Goal: Information Seeking & Learning: Learn about a topic

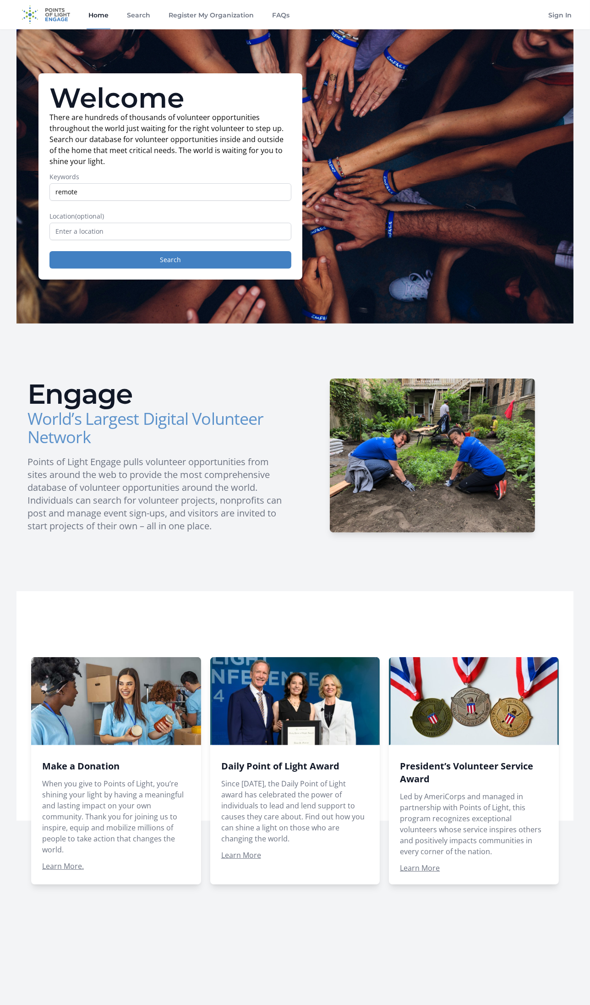
type input "remote"
click at [110, 232] on input "text" at bounding box center [170, 231] width 242 height 17
type input "l"
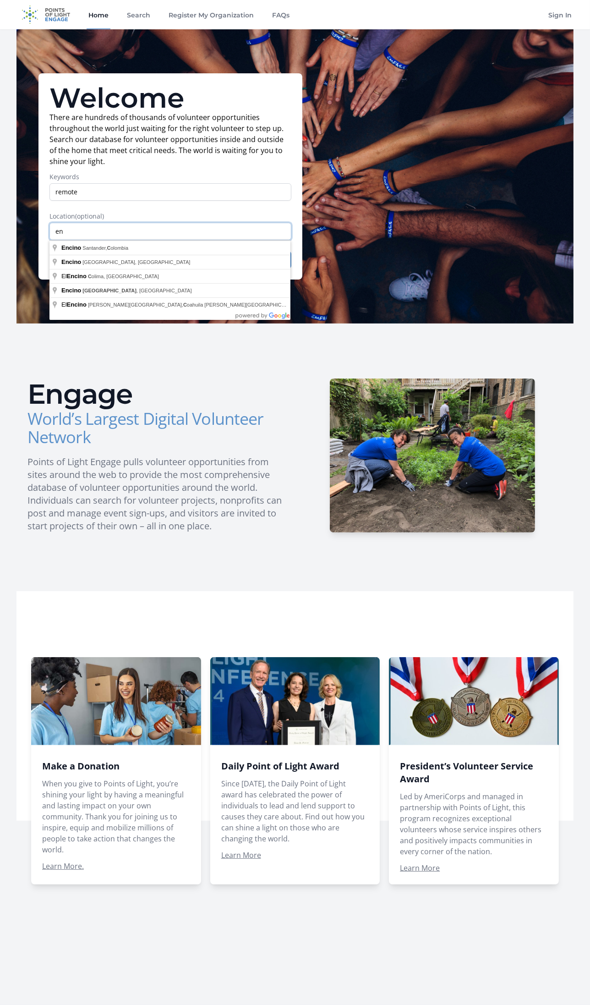
type input "e"
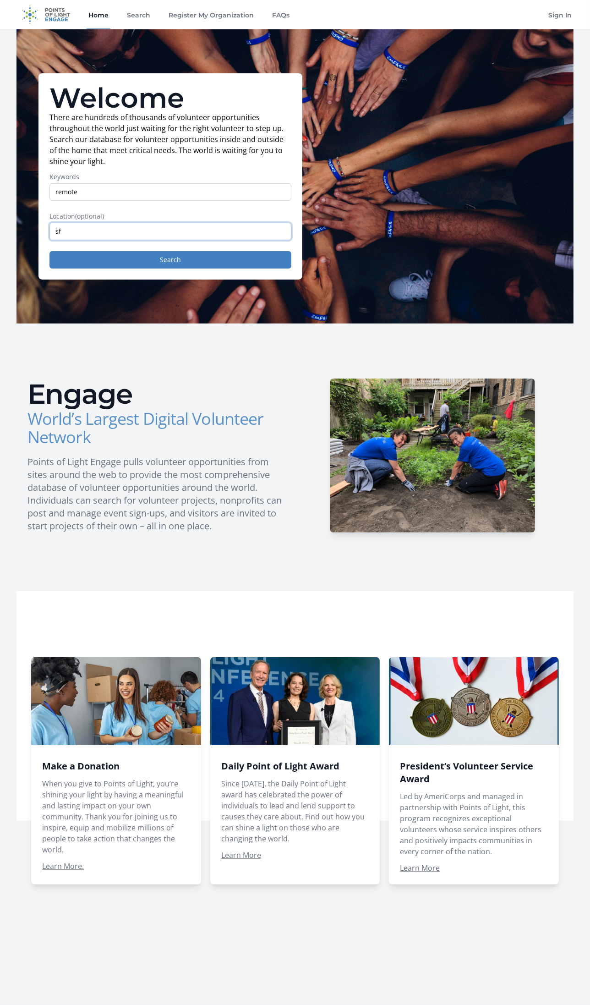
type input "s"
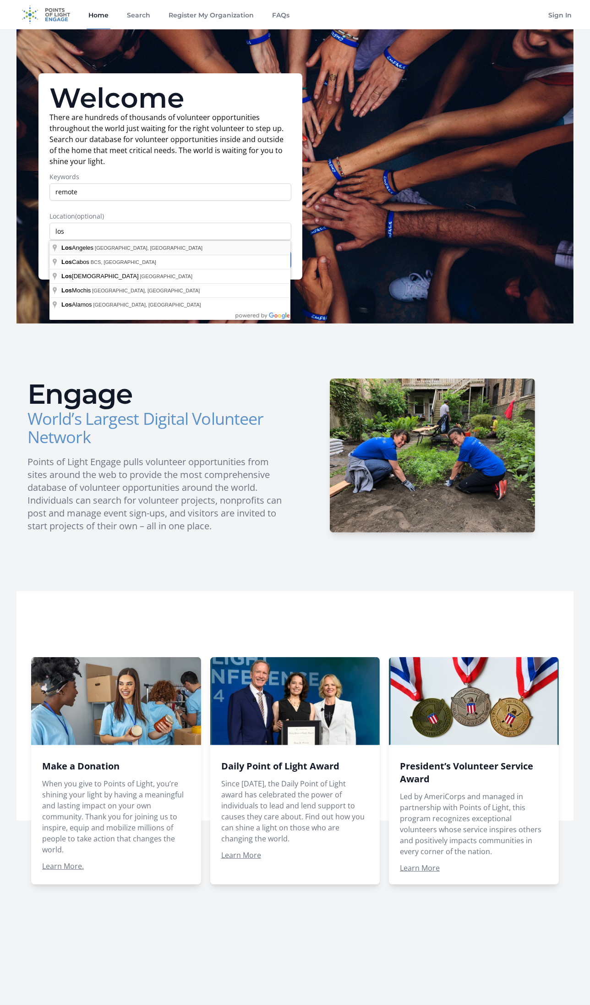
type input "Los Angeles, CA, USA"
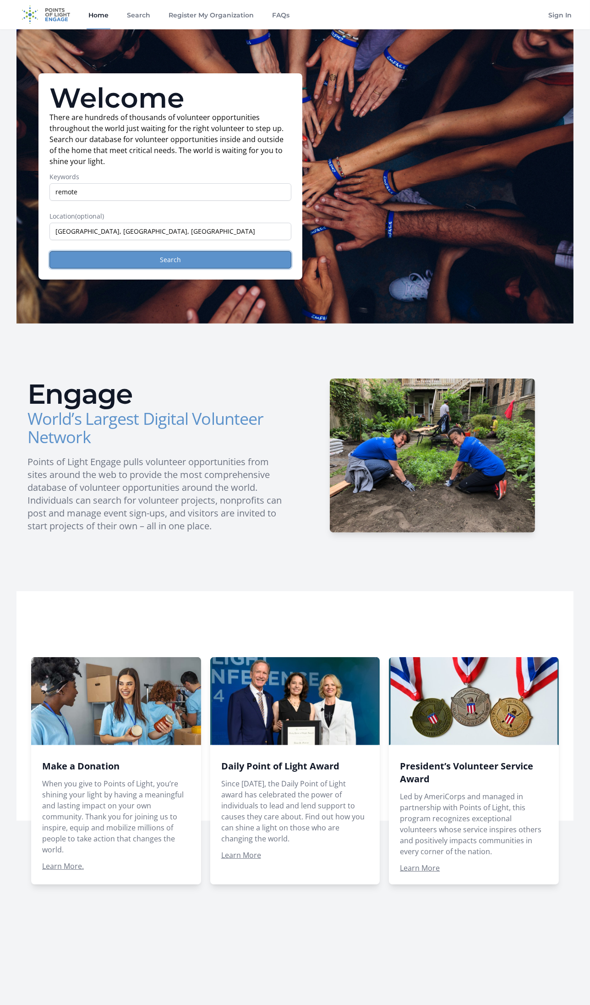
click at [222, 258] on button "Search" at bounding box center [170, 259] width 242 height 17
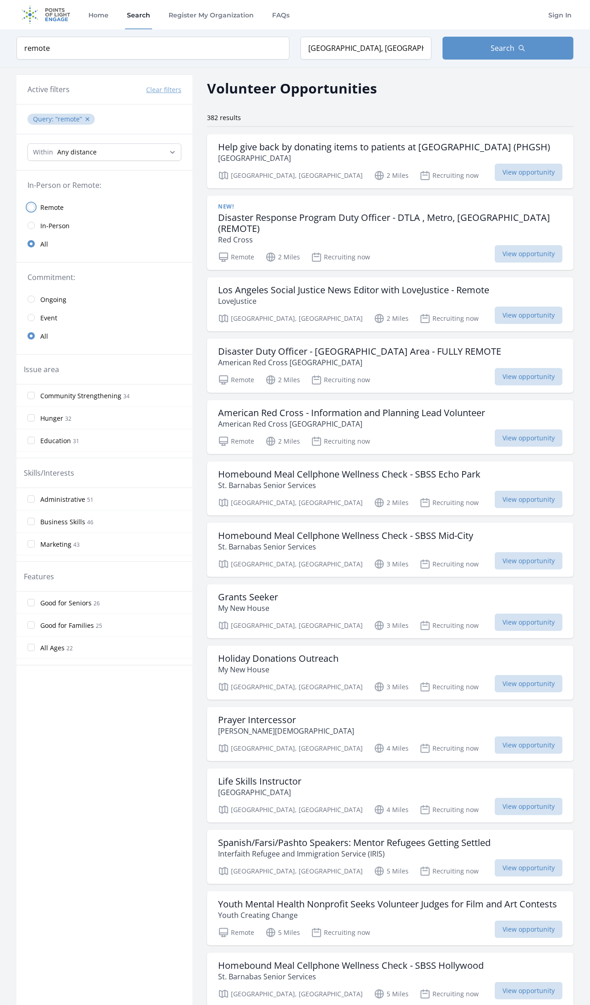
click at [29, 203] on input "radio" at bounding box center [30, 206] width 7 height 7
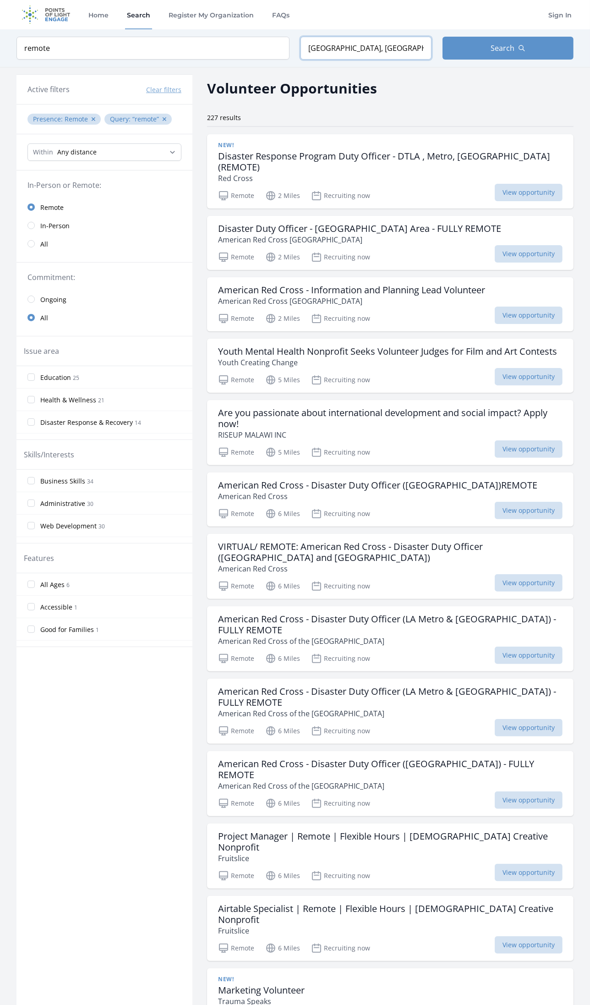
click at [388, 42] on input "Los Angeles, CA, USA" at bounding box center [365, 48] width 131 height 23
type input "L"
type input "Encino, CA 91316, USA"
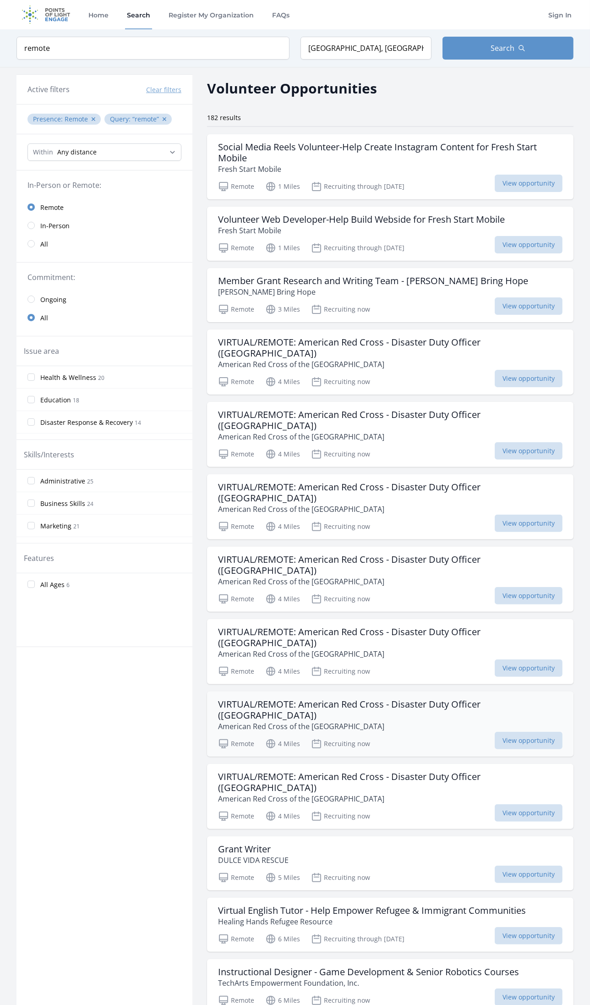
scroll to position [83, 0]
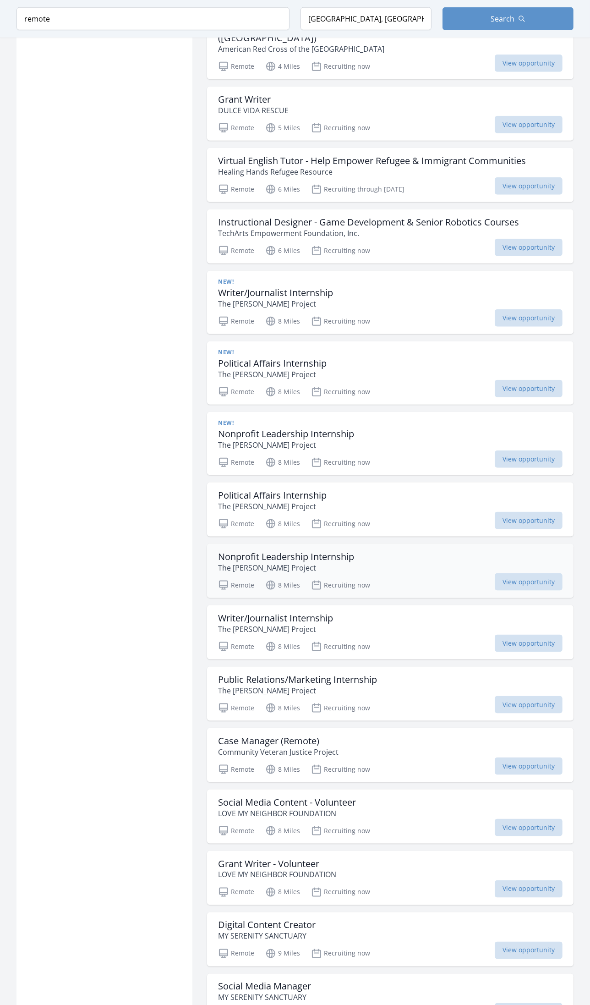
scroll to position [791, 0]
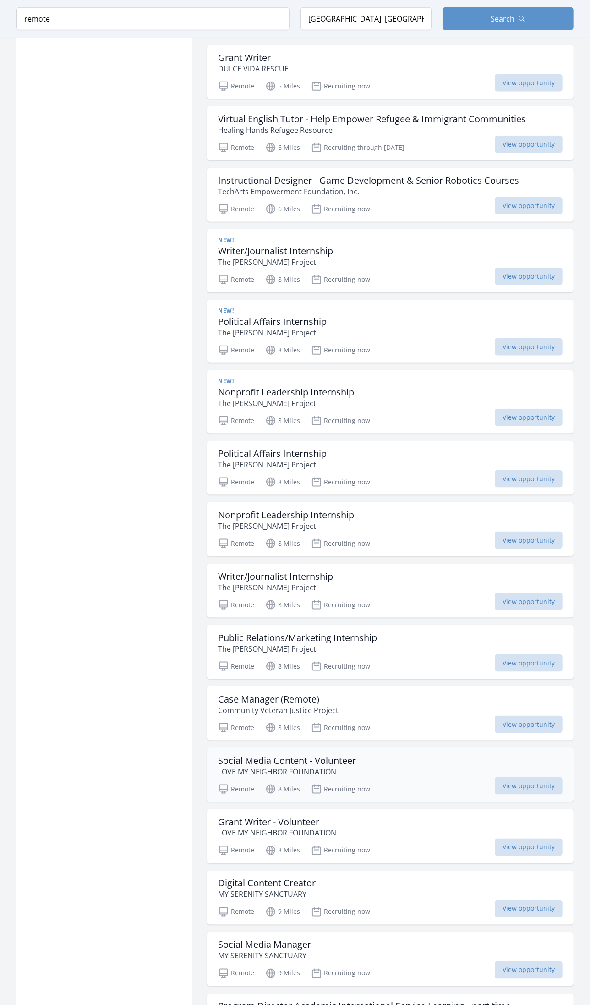
click at [269, 755] on h3 "Social Media Content - Volunteer" at bounding box center [287, 760] width 138 height 11
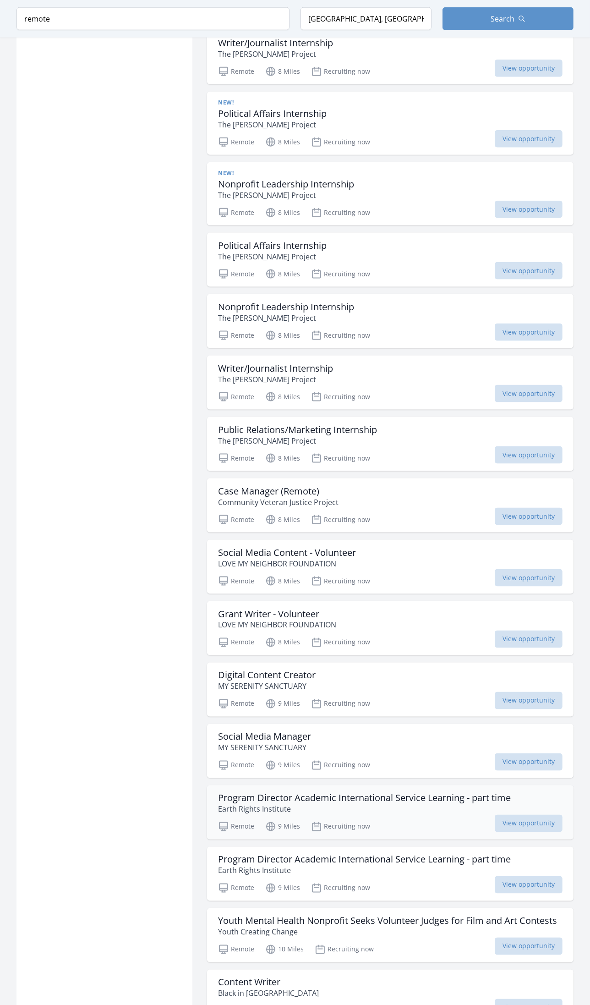
scroll to position [1041, 0]
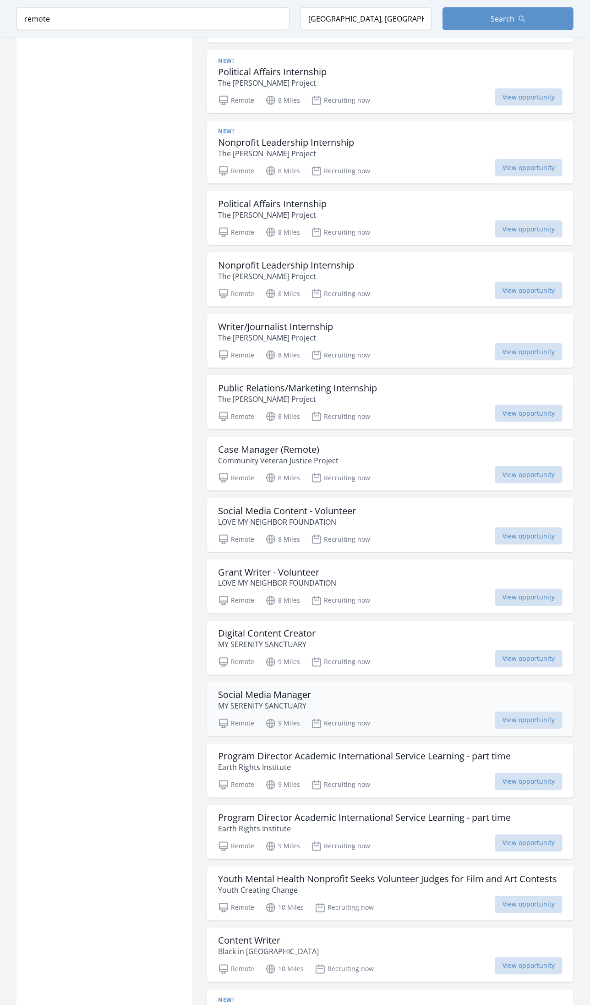
click at [268, 689] on h3 "Social Media Manager" at bounding box center [264, 694] width 93 height 11
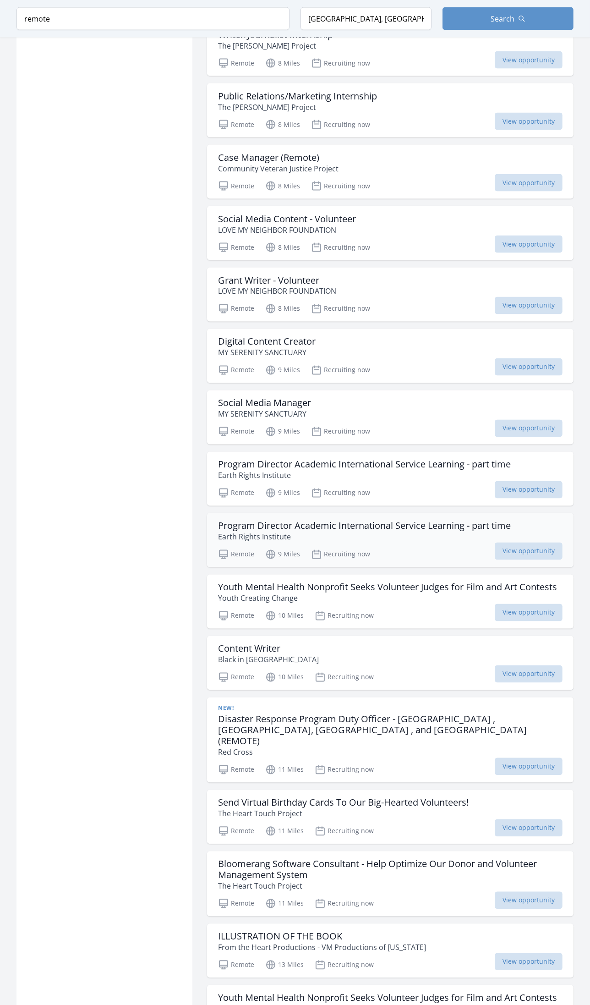
scroll to position [1415, 0]
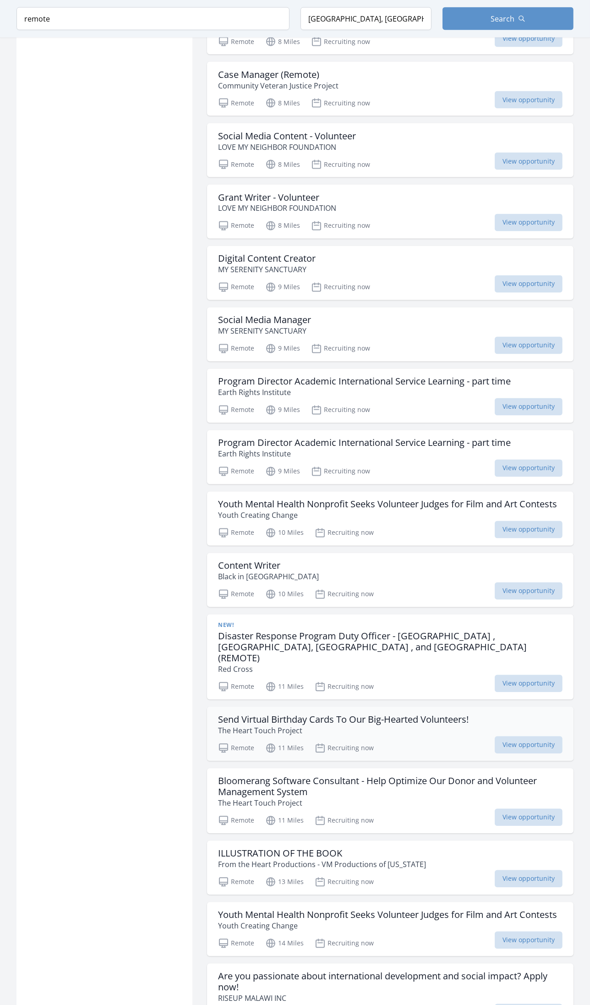
click at [314, 714] on h3 "Send Virtual Birthday Cards To Our Big-Hearted Volunteers!" at bounding box center [343, 719] width 251 height 11
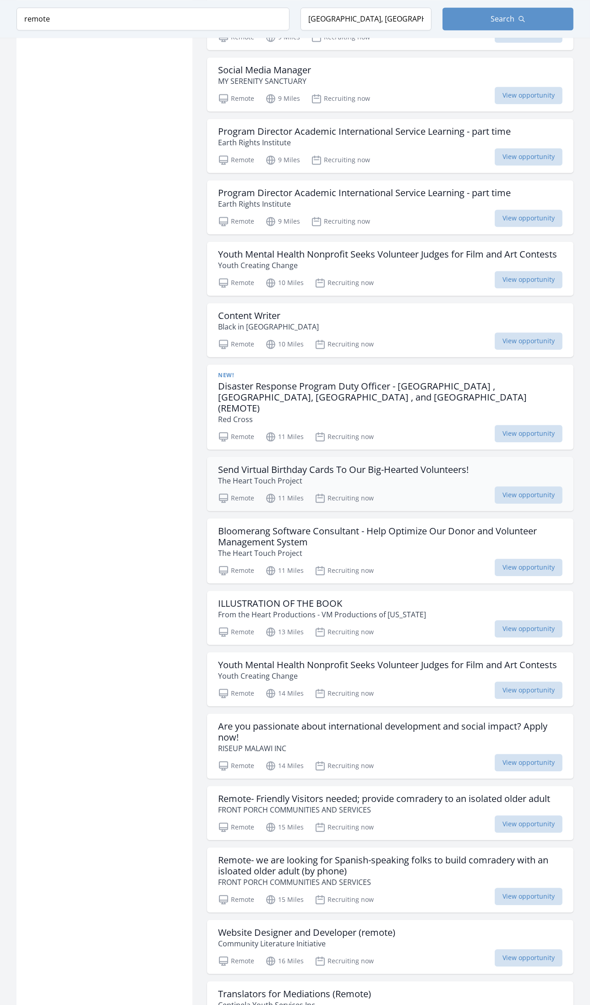
scroll to position [1707, 0]
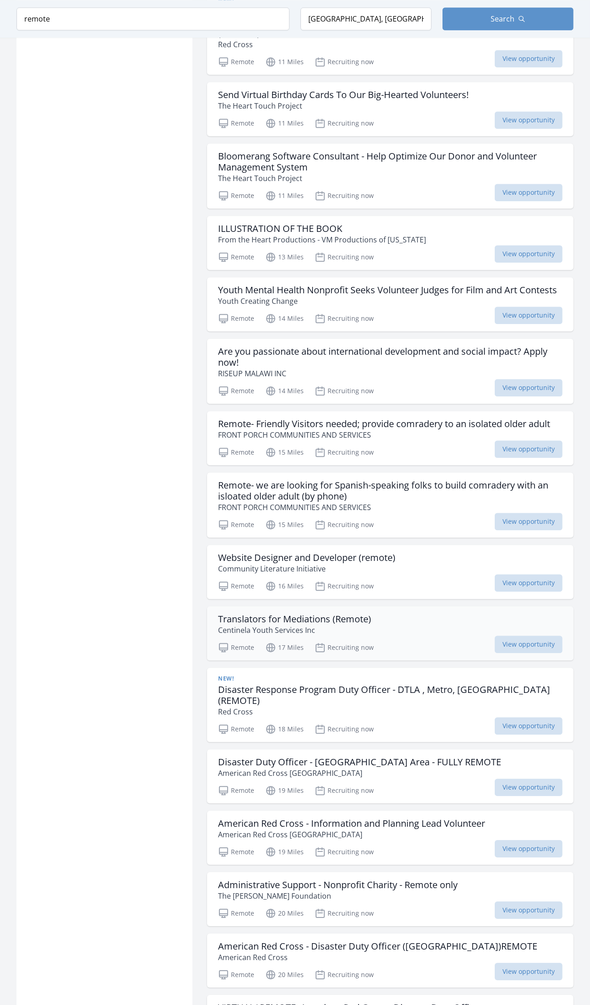
scroll to position [2124, 0]
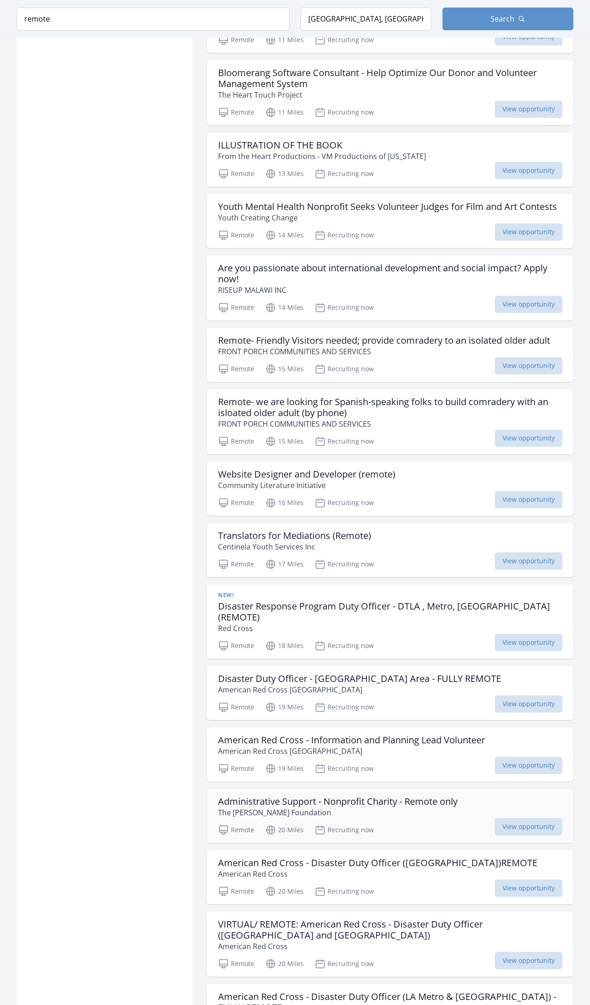
click at [281, 807] on p "The Emily Shane Foundation" at bounding box center [338, 812] width 240 height 11
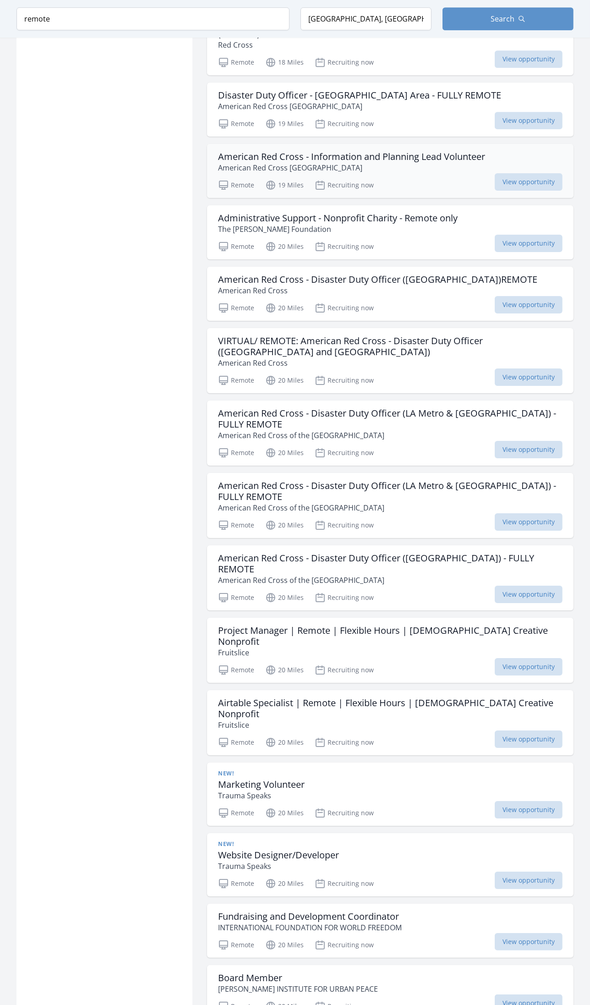
scroll to position [2790, 0]
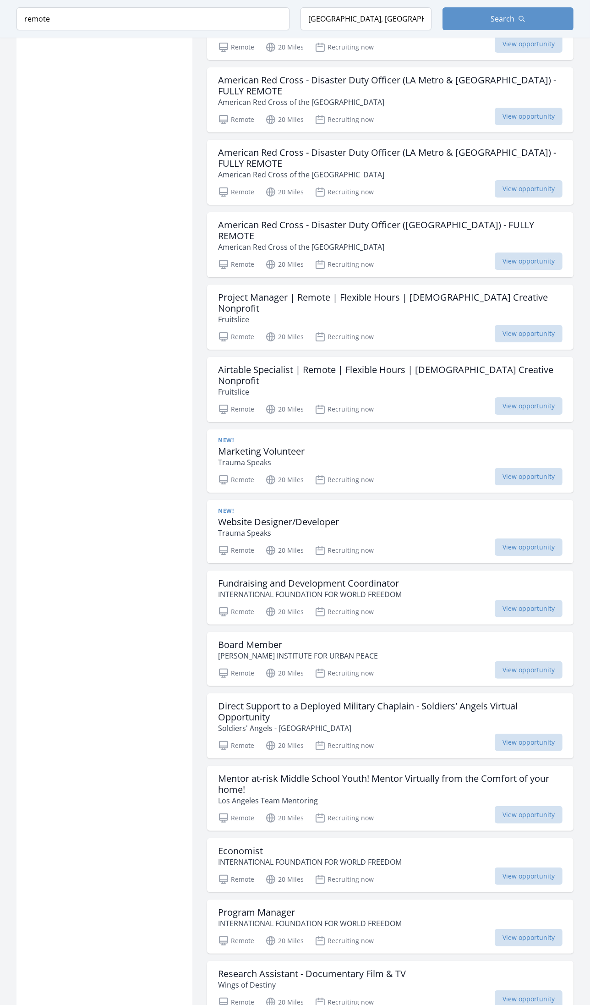
scroll to position [3165, 0]
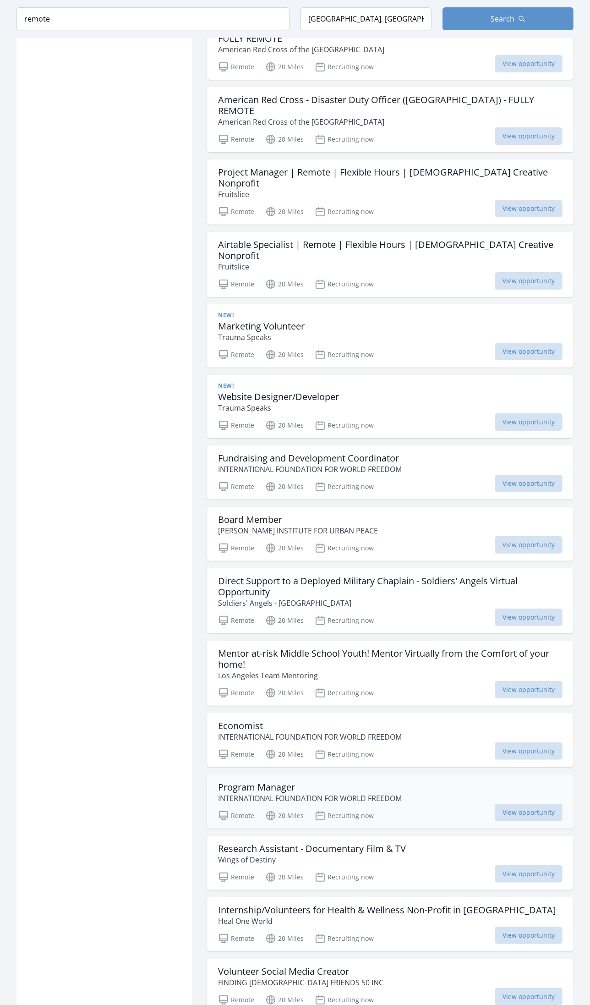
drag, startPoint x: 257, startPoint y: 732, endPoint x: 272, endPoint y: 653, distance: 81.1
click at [257, 854] on p "Wings of Destiny" at bounding box center [312, 859] width 188 height 11
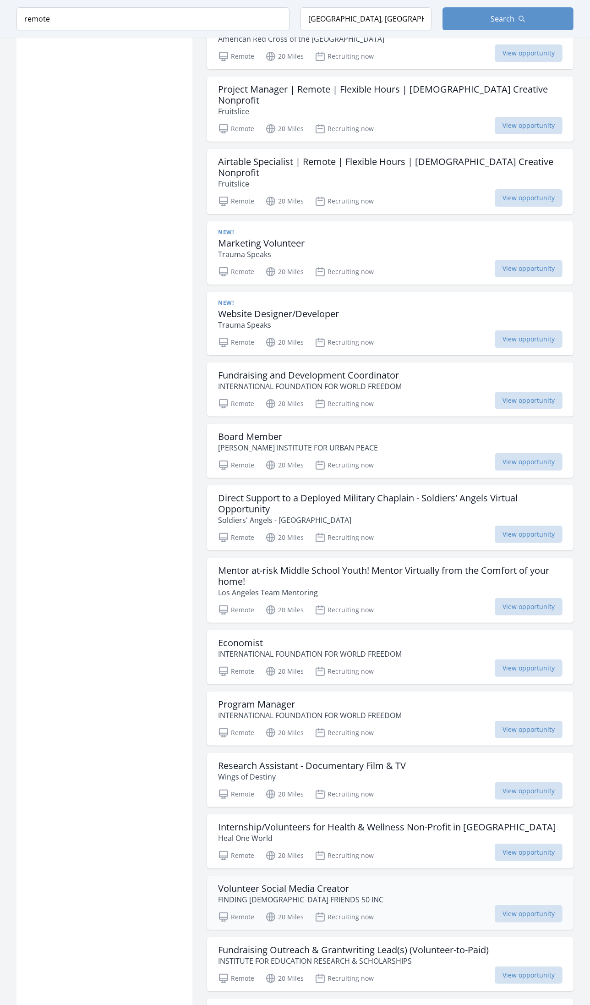
scroll to position [3331, 0]
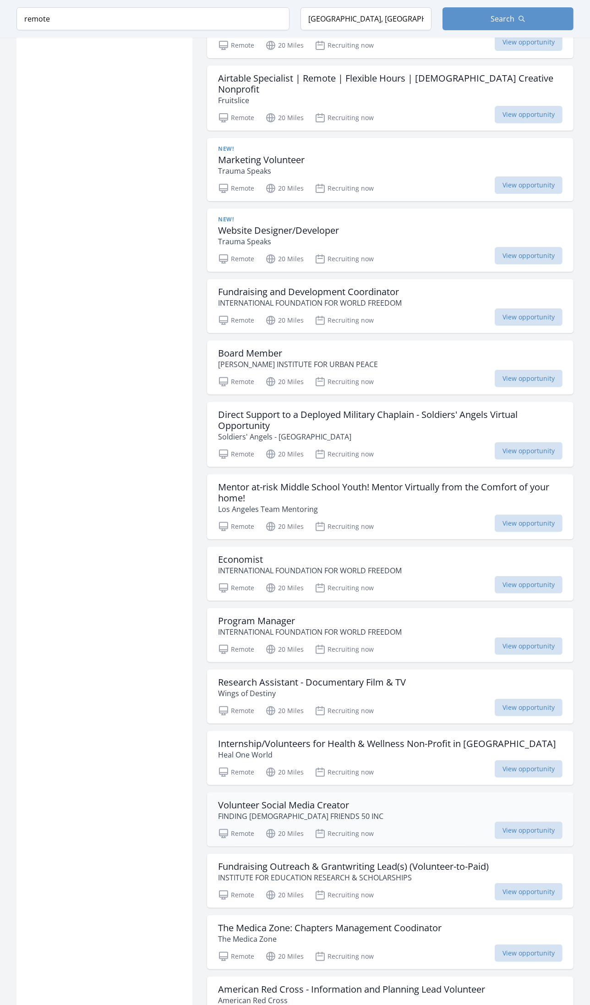
click at [309, 810] on p "FINDING FEMALE FRIENDS 50 INC" at bounding box center [300, 815] width 165 height 11
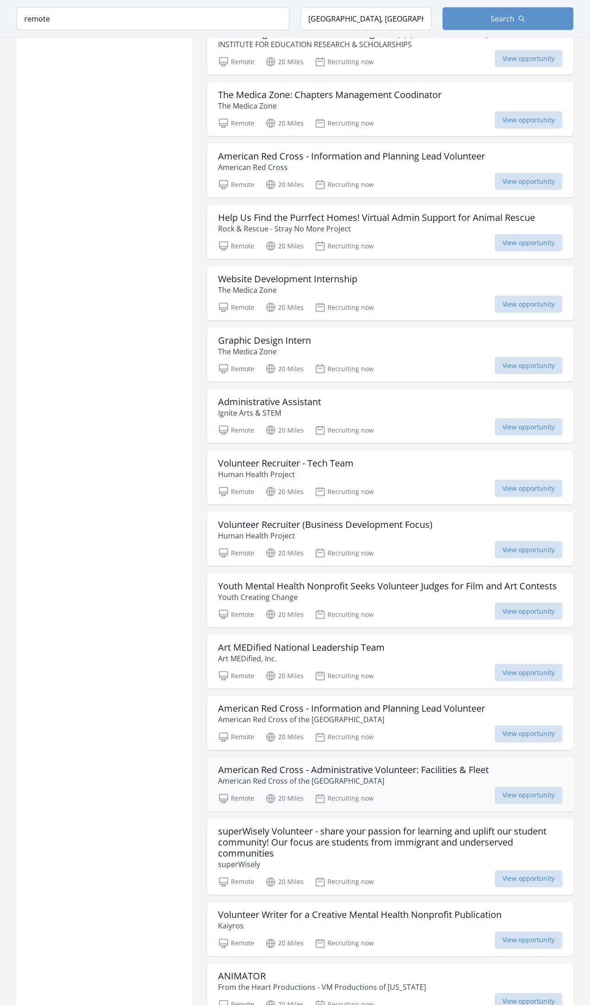
scroll to position [4247, 0]
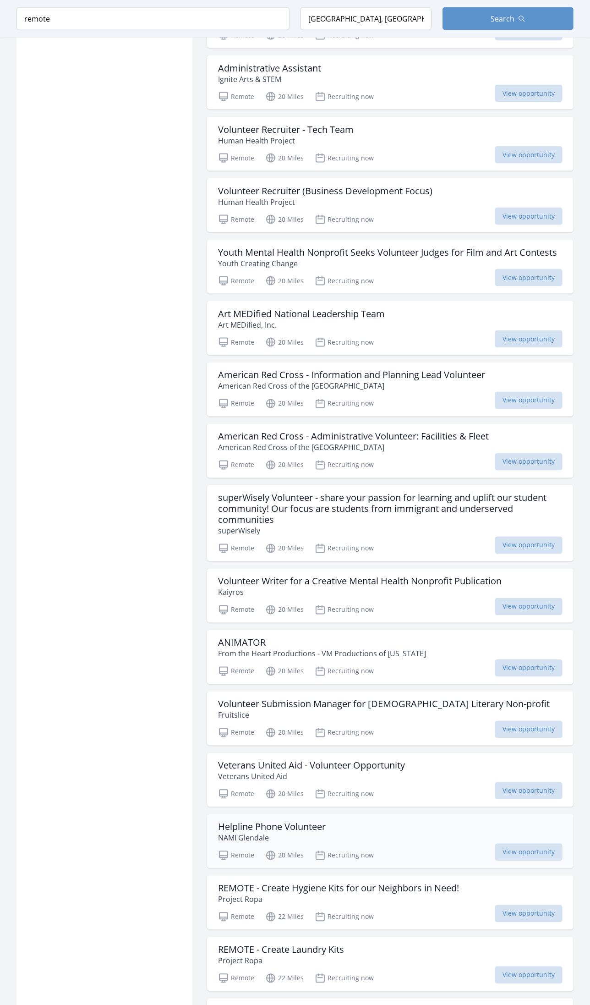
scroll to position [4581, 0]
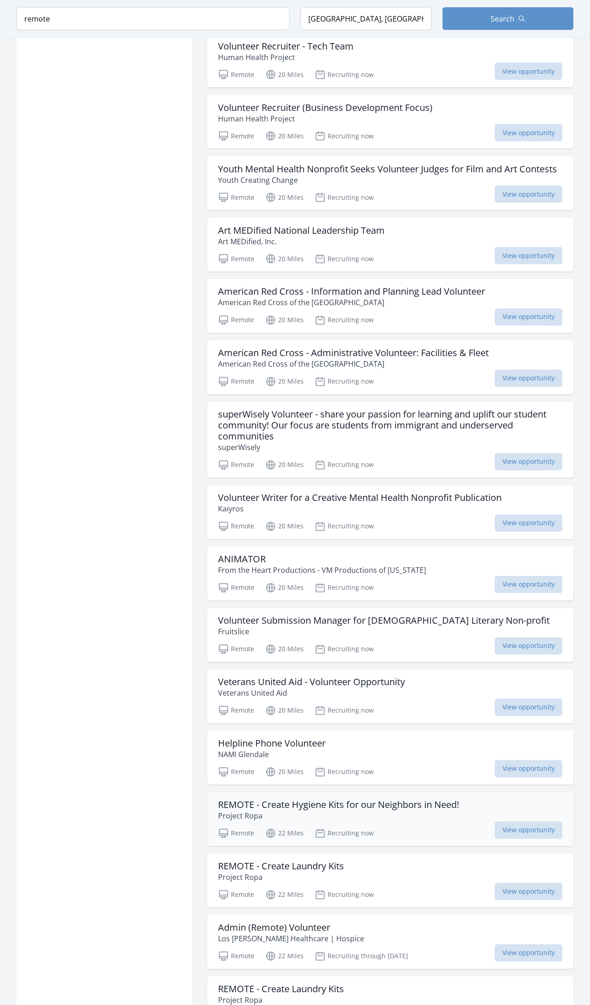
click at [337, 799] on h3 "REMOTE - Create Hygiene Kits for our Neighbors in Need!" at bounding box center [338, 804] width 241 height 11
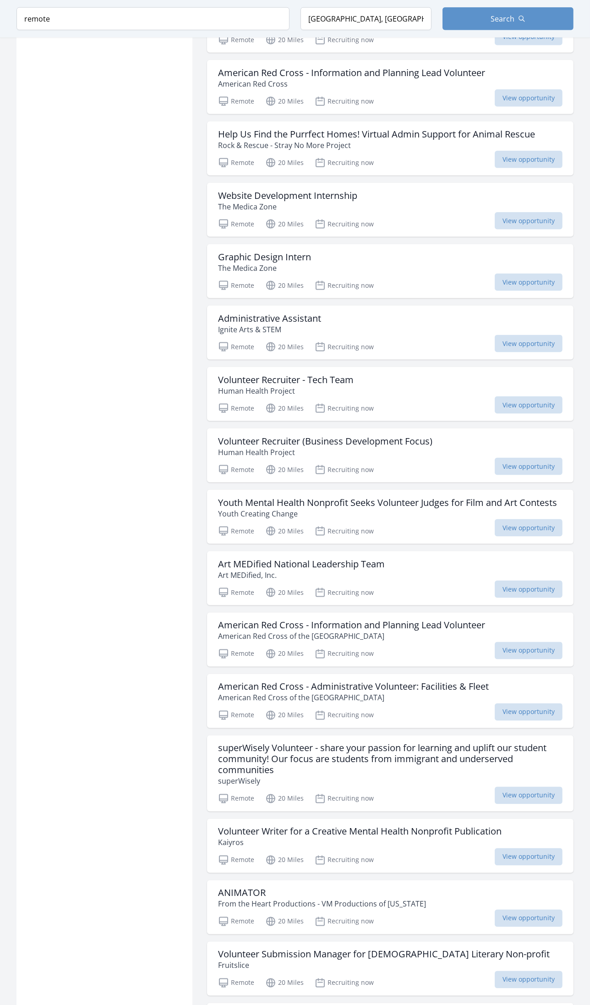
scroll to position [4581, 0]
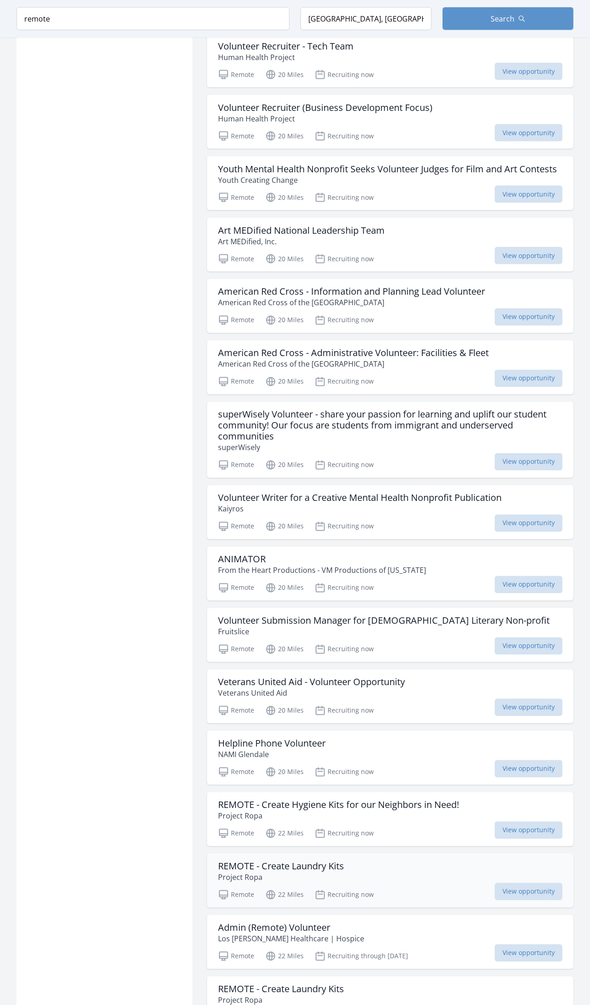
scroll to position [4664, 0]
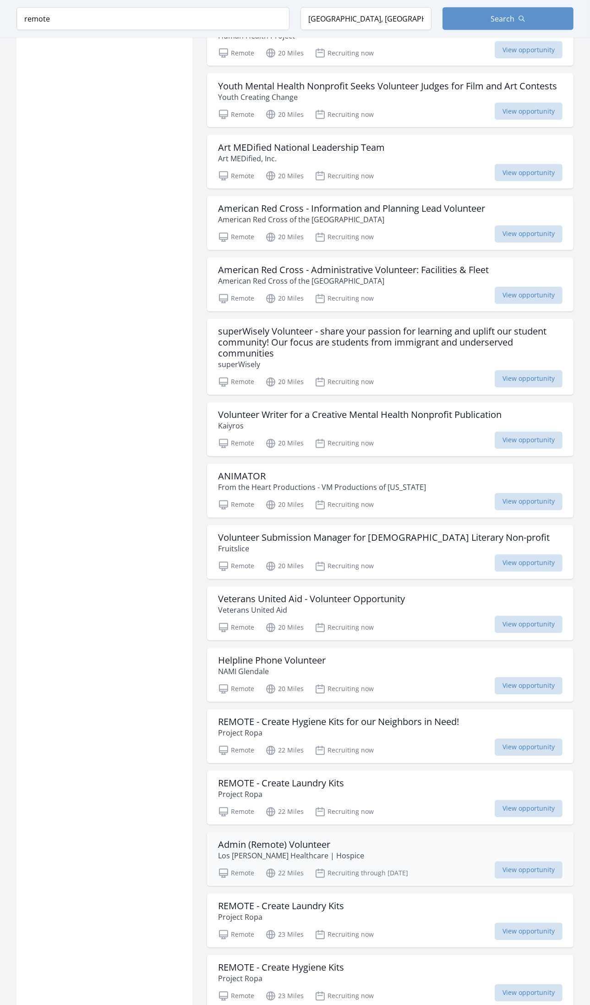
click at [317, 839] on h3 "Admin (Remote) Volunteer" at bounding box center [291, 844] width 146 height 11
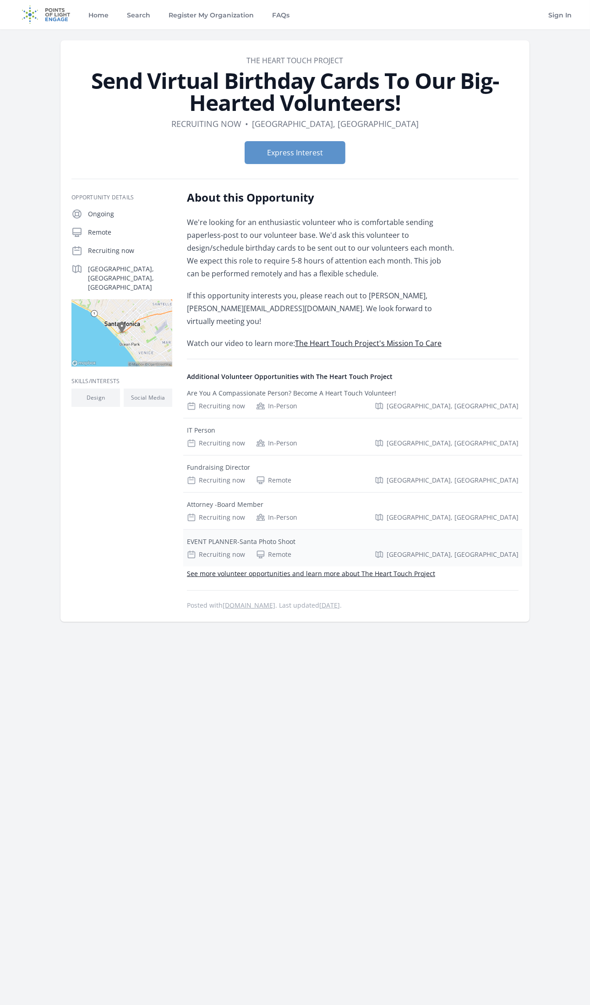
click at [269, 537] on div "EVENT PLANNER-Santa Photo Shoot" at bounding box center [241, 541] width 109 height 9
click at [364, 338] on link "The Heart Touch Project's Mission To Care" at bounding box center [368, 343] width 147 height 10
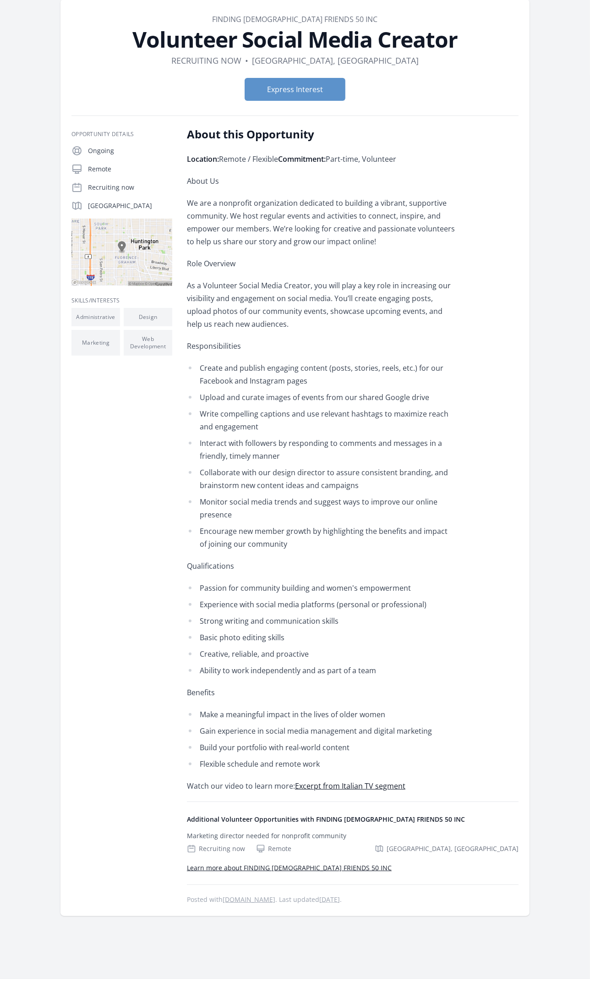
scroll to position [125, 0]
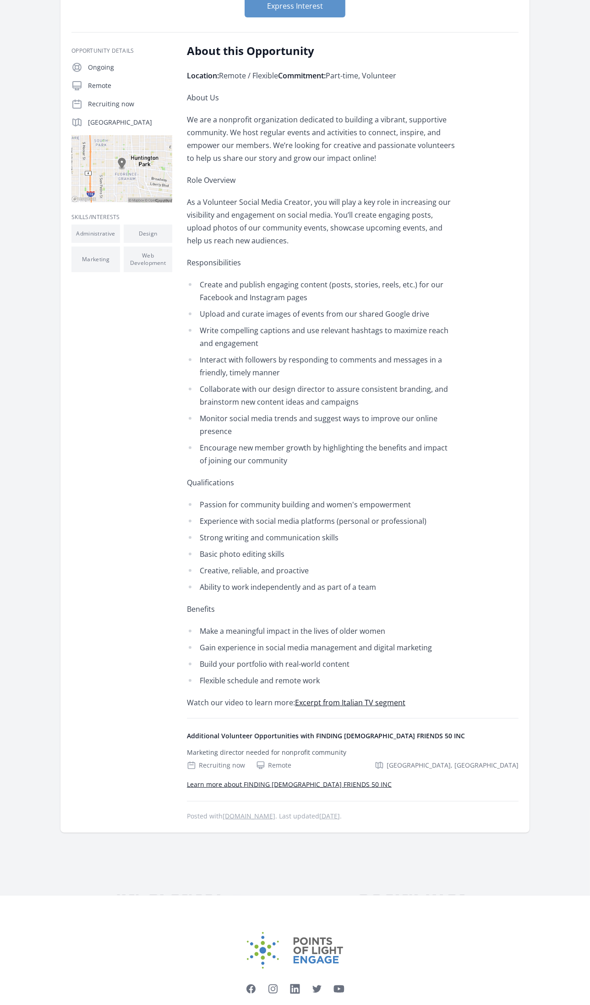
click at [282, 785] on link "Learn more about FINDING FEMALE FRIENDS 50 INC" at bounding box center [289, 784] width 205 height 9
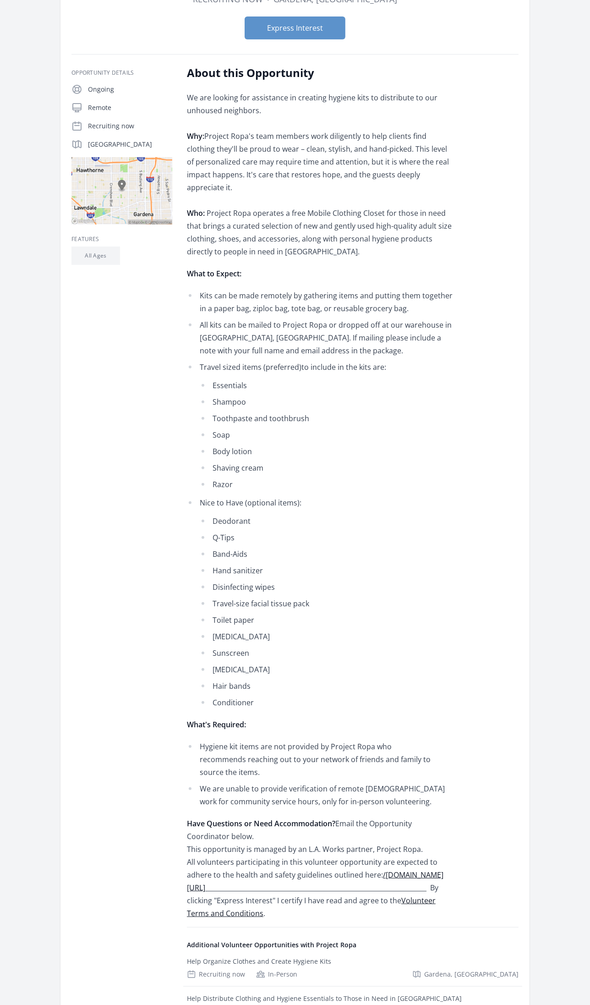
scroll to position [250, 0]
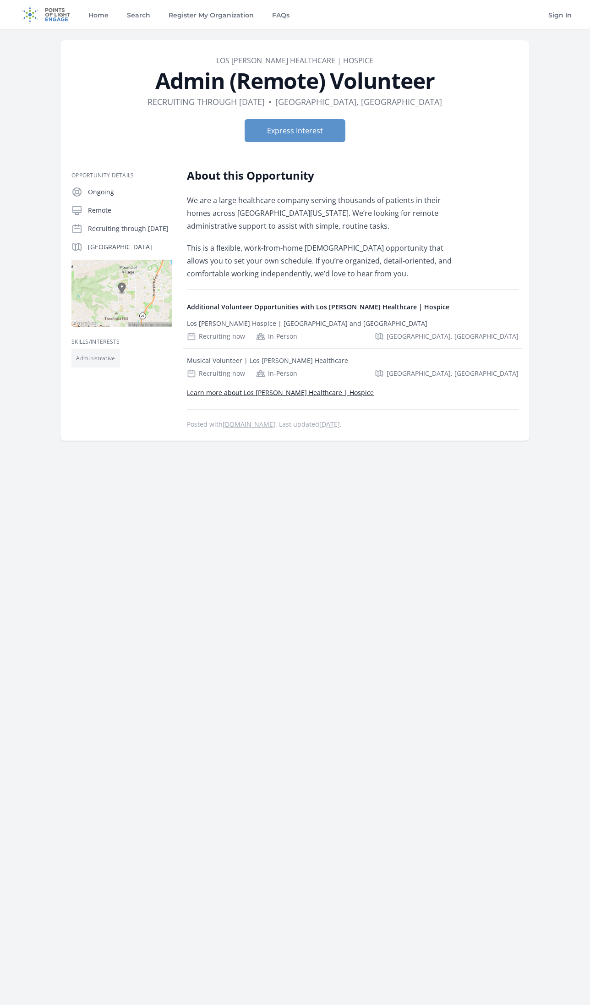
click at [302, 391] on link "Learn more about Los Robles Healthcare | Hospice" at bounding box center [280, 392] width 187 height 9
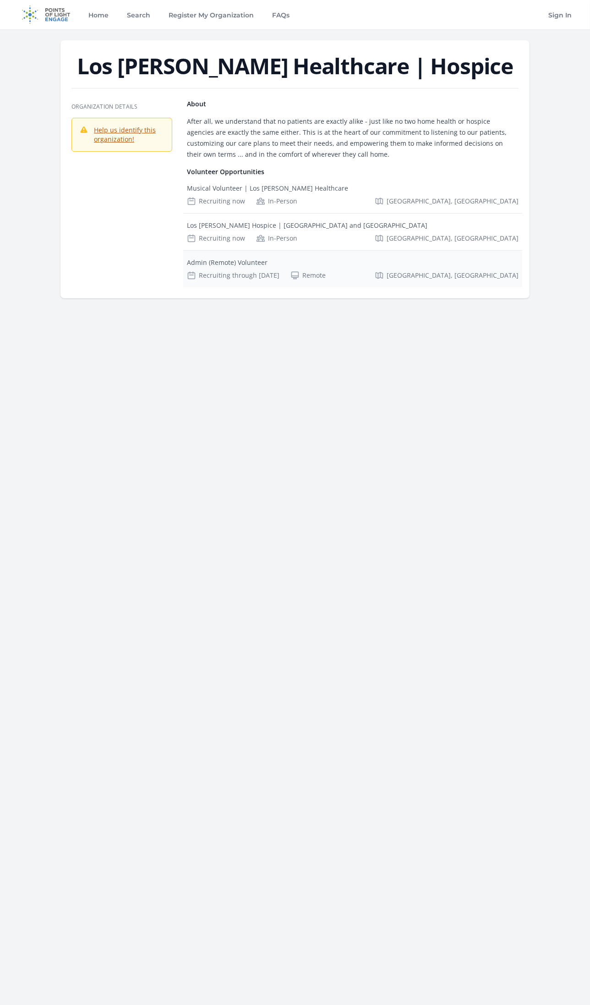
click at [246, 264] on div "Admin (Remote) Volunteer" at bounding box center [227, 262] width 81 height 9
